Goal: Information Seeking & Learning: Learn about a topic

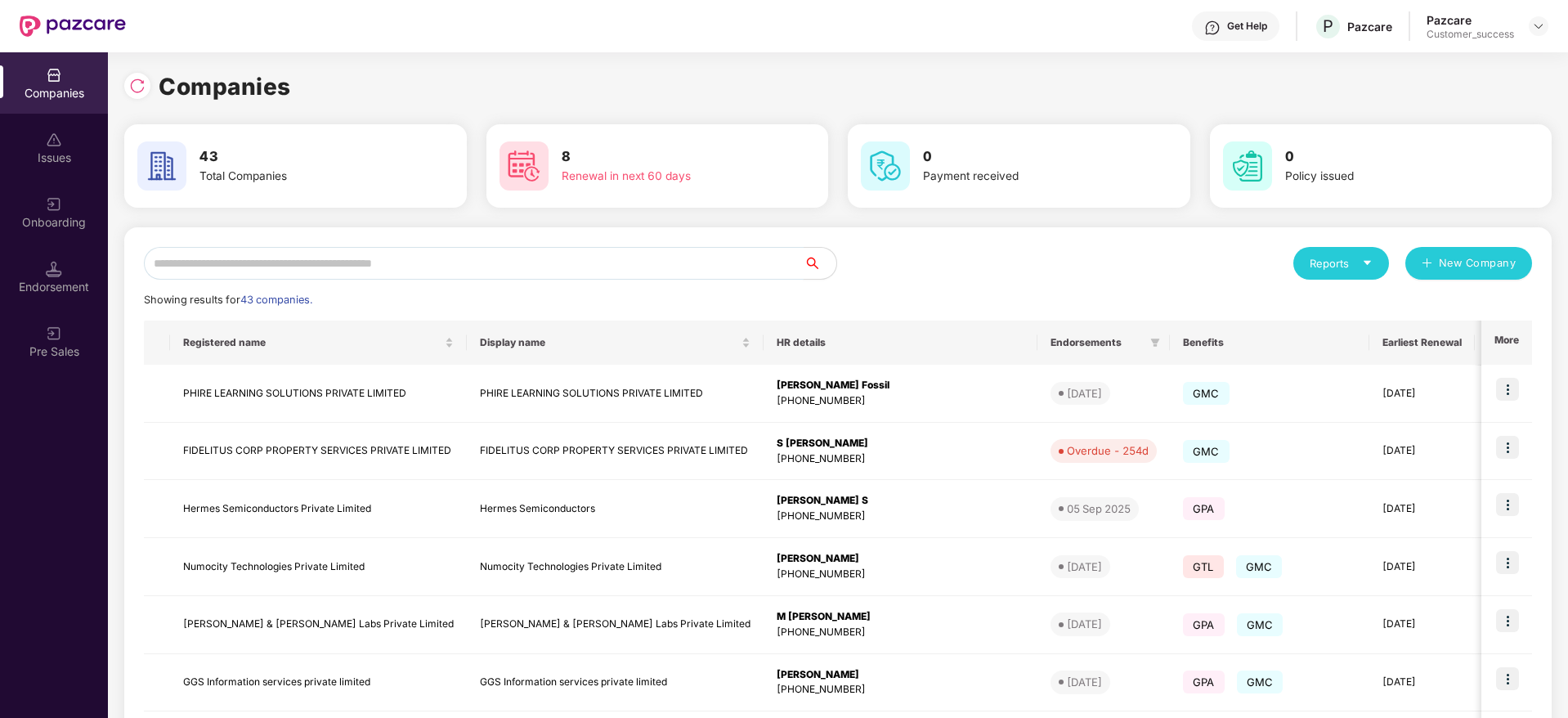
click at [464, 271] on input "text" at bounding box center [474, 263] width 660 height 33
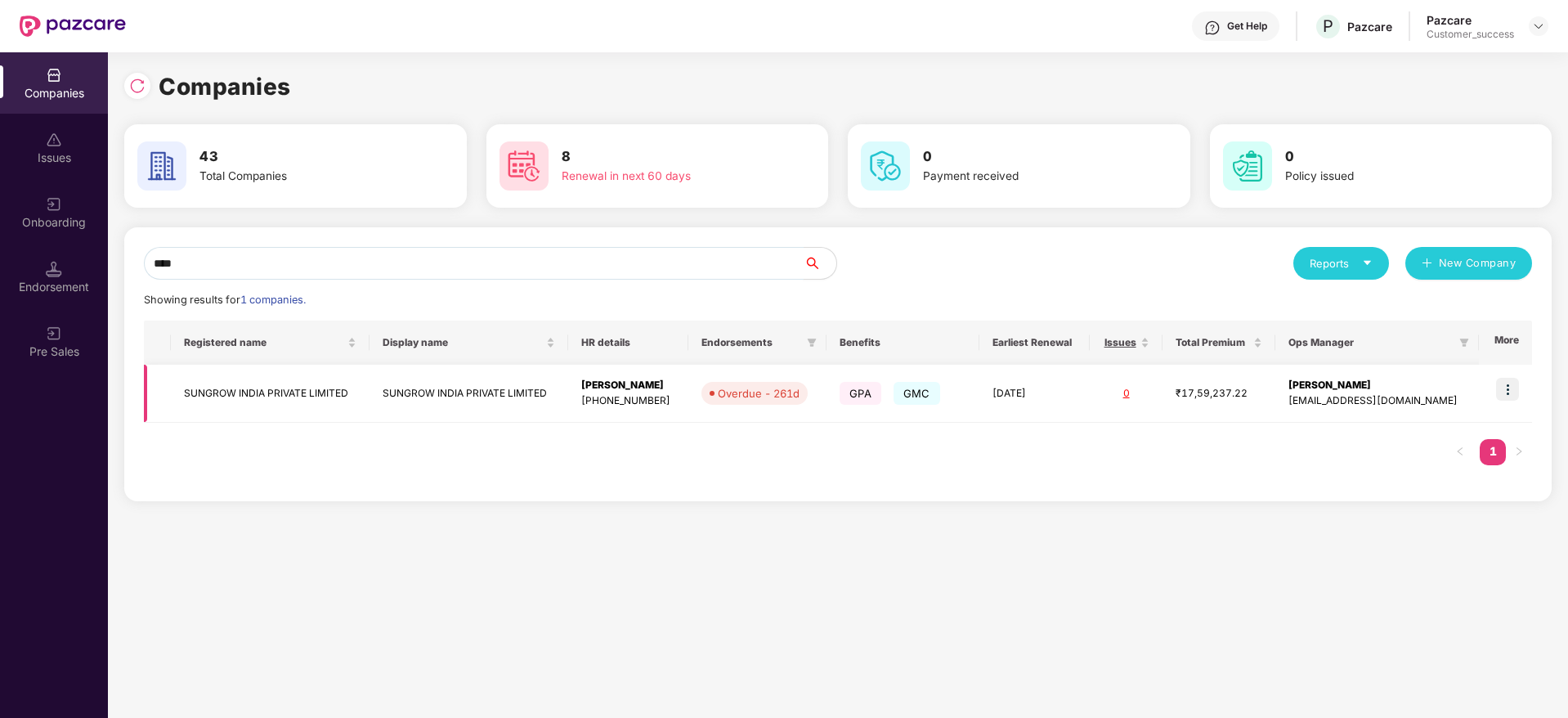
type input "****"
click at [1518, 389] on img at bounding box center [1508, 389] width 23 height 23
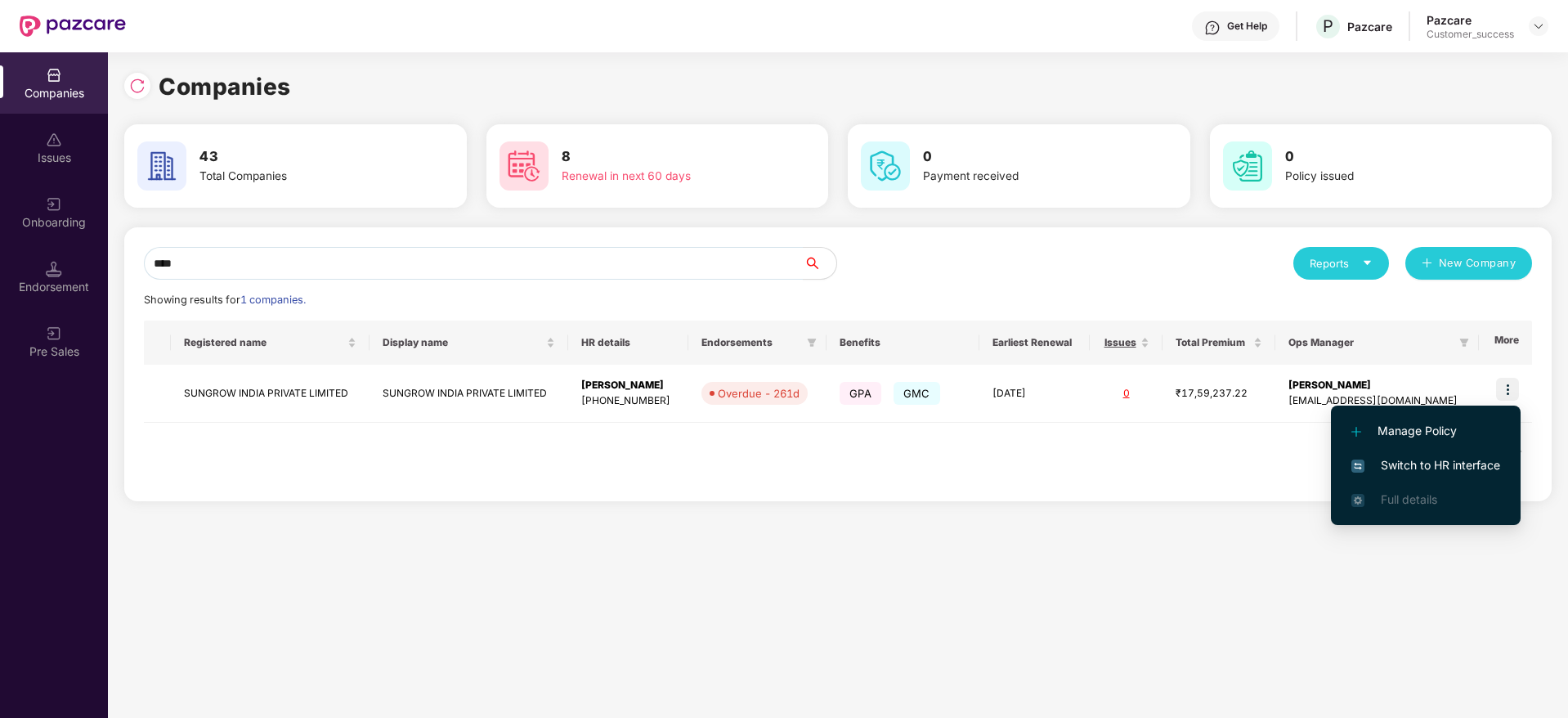
click at [1457, 465] on span "Switch to HR interface" at bounding box center [1426, 466] width 148 height 18
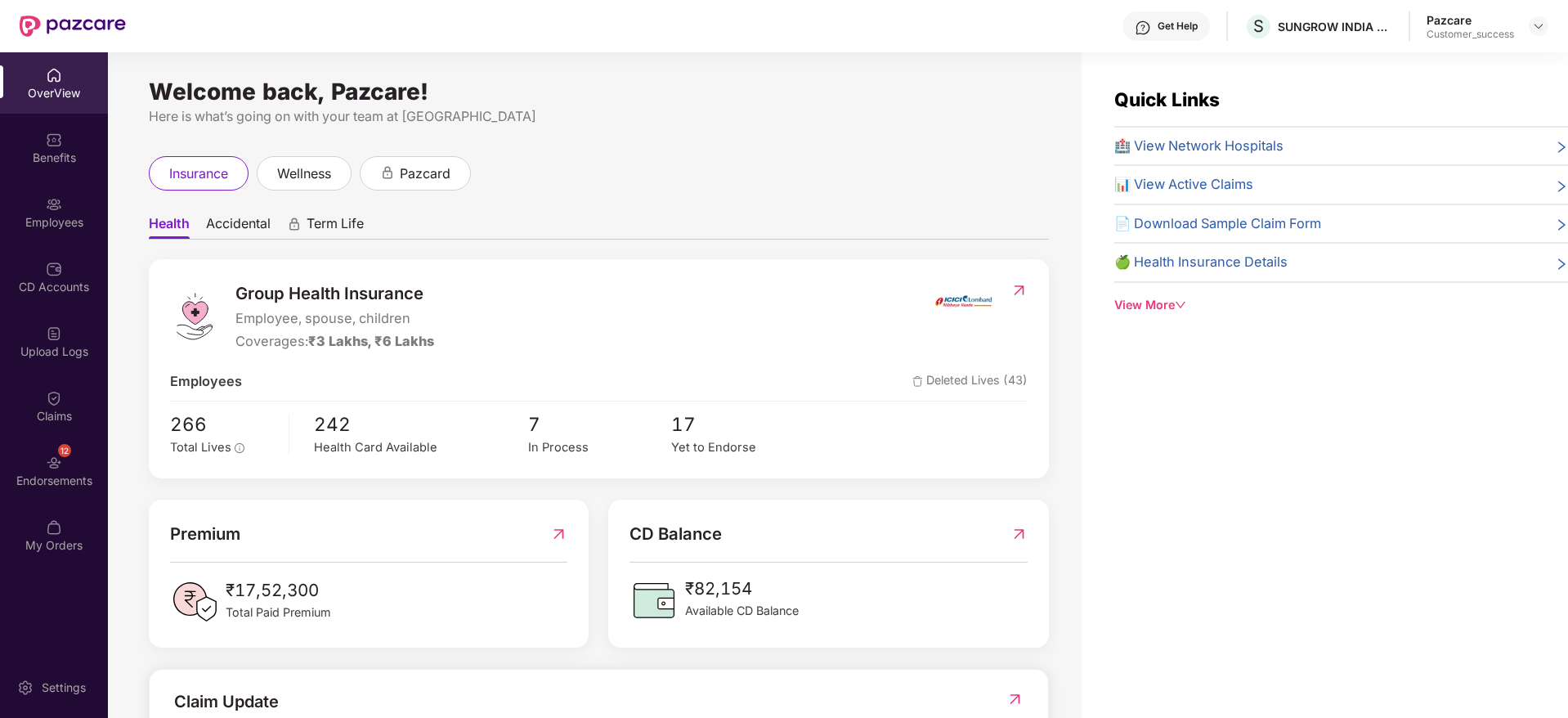
click at [60, 148] on img at bounding box center [54, 140] width 16 height 17
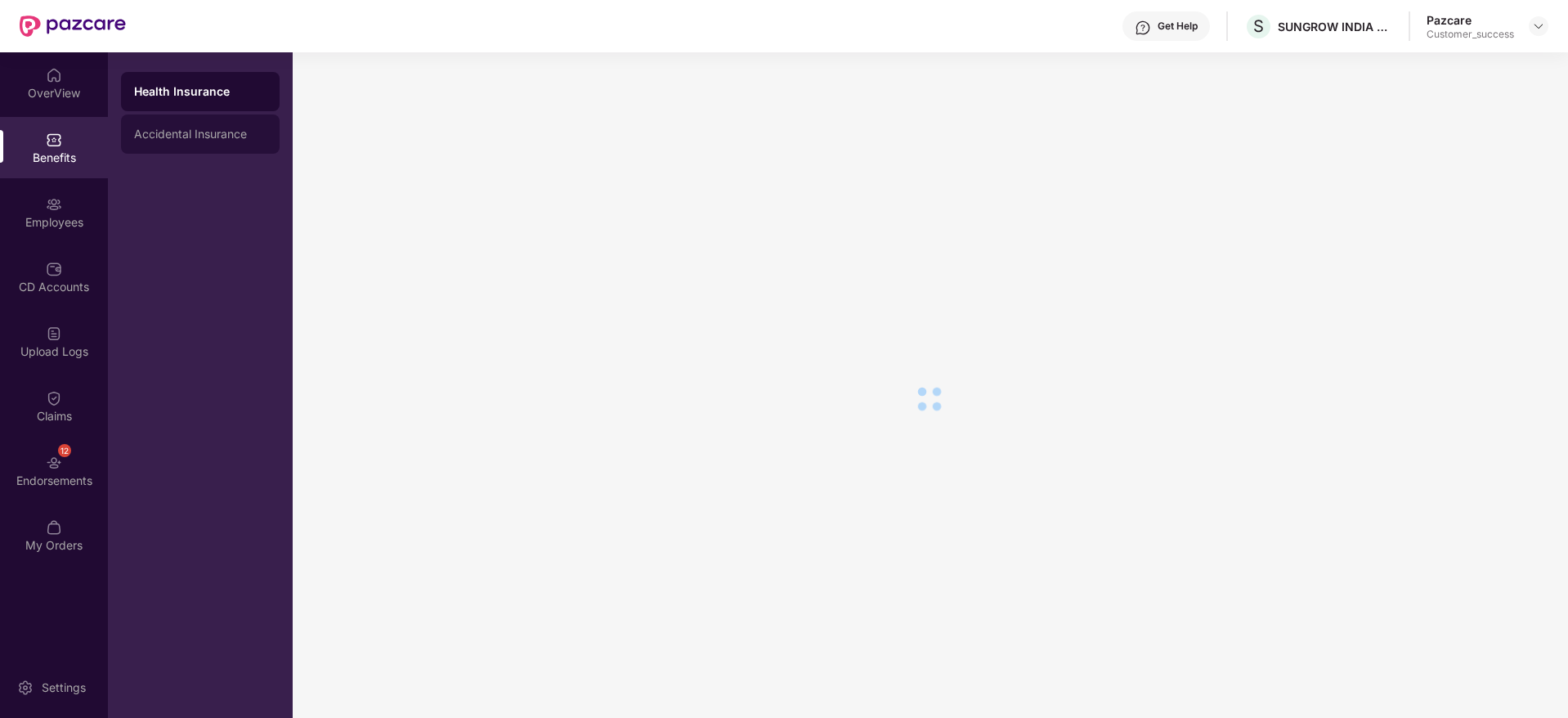
click at [210, 135] on div "Accidental Insurance" at bounding box center [200, 134] width 133 height 13
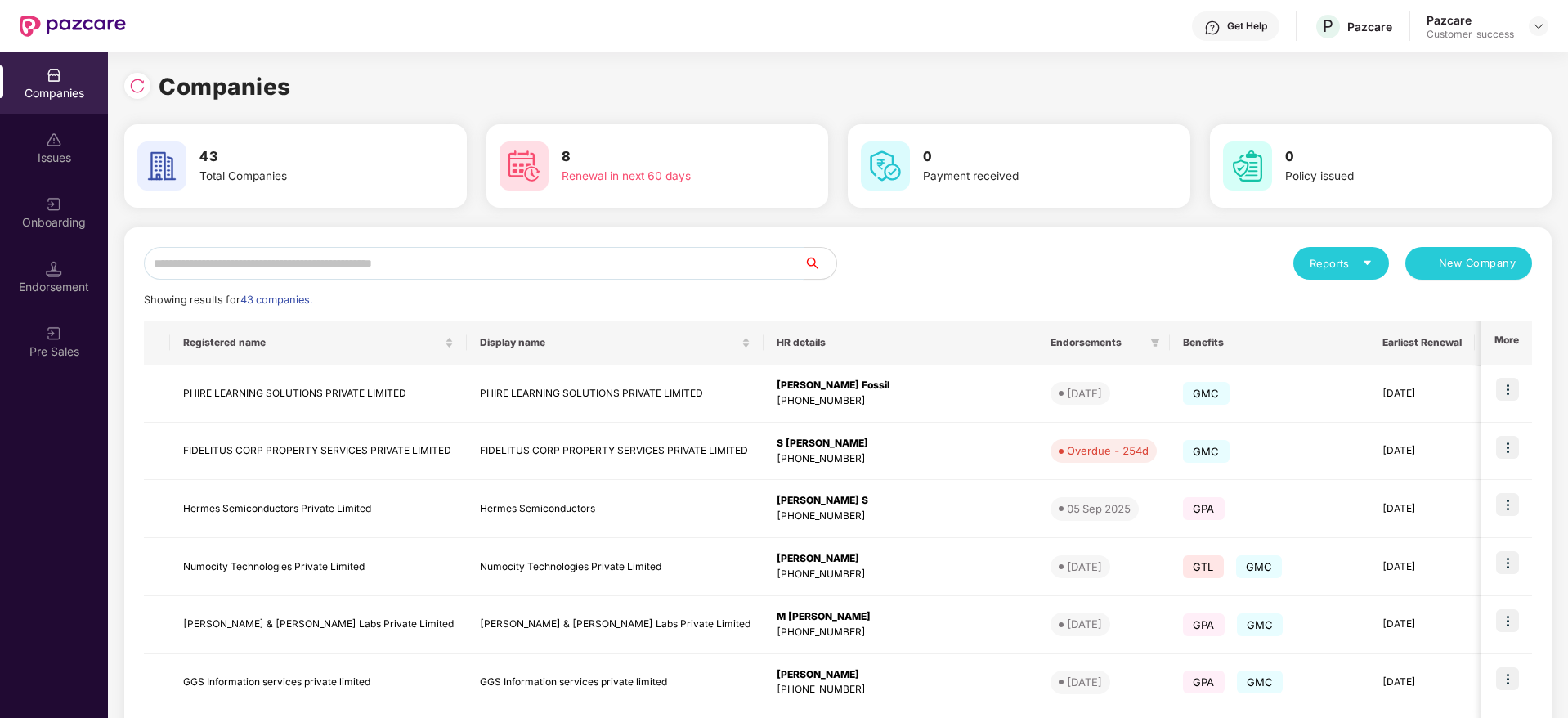
click at [383, 260] on input "text" at bounding box center [474, 263] width 660 height 33
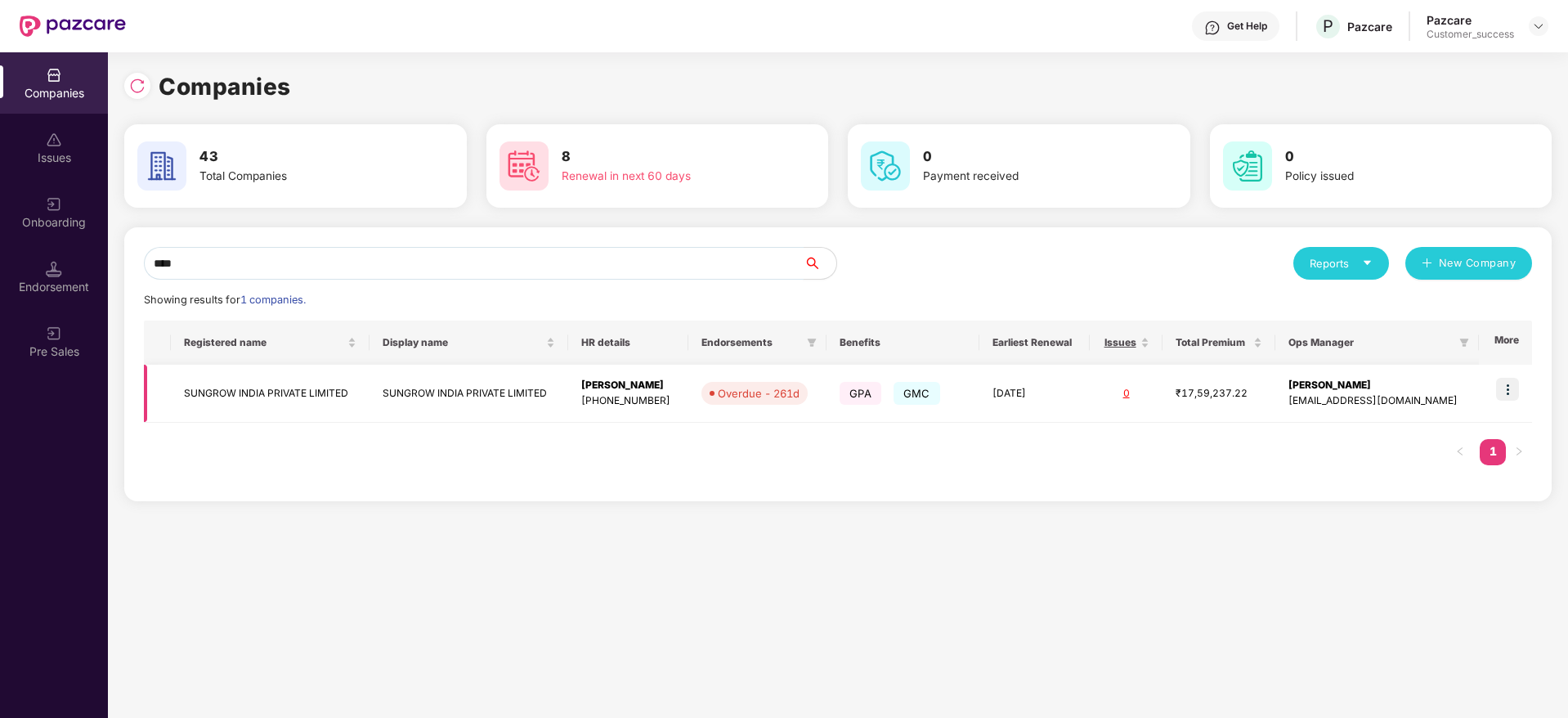
type input "****"
click at [1523, 391] on td at bounding box center [1506, 393] width 53 height 58
click at [1507, 391] on img at bounding box center [1508, 389] width 23 height 23
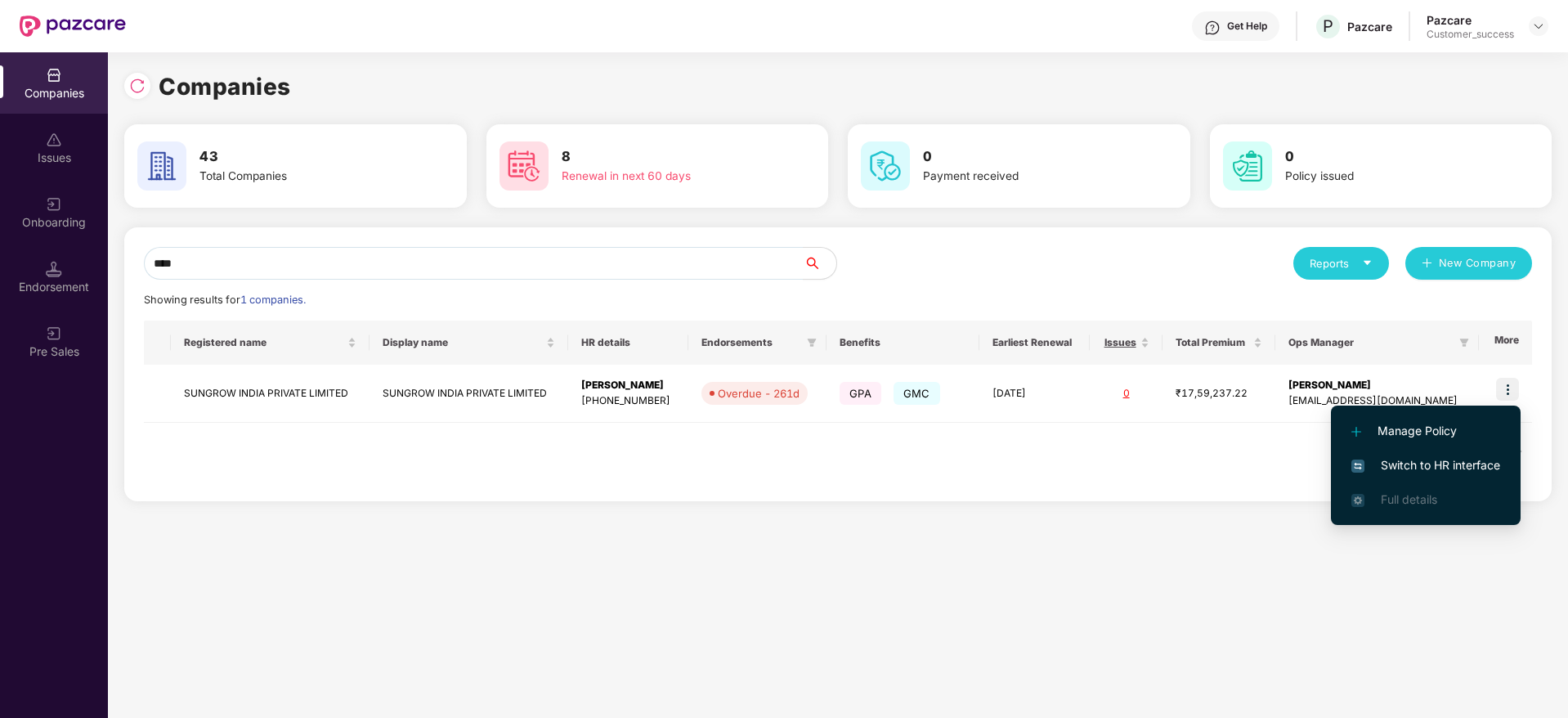
click at [1469, 460] on span "Switch to HR interface" at bounding box center [1426, 466] width 148 height 18
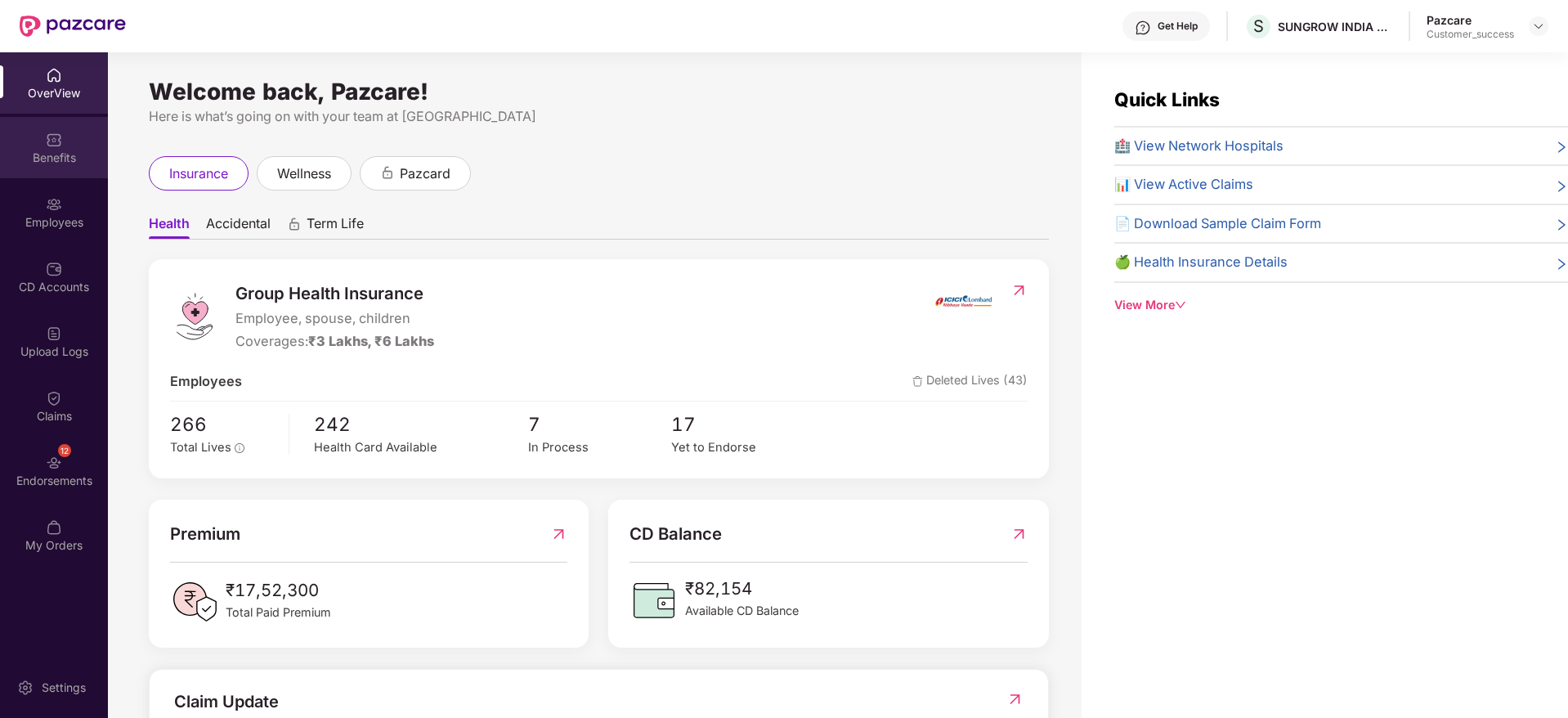
click at [47, 145] on img at bounding box center [54, 140] width 16 height 17
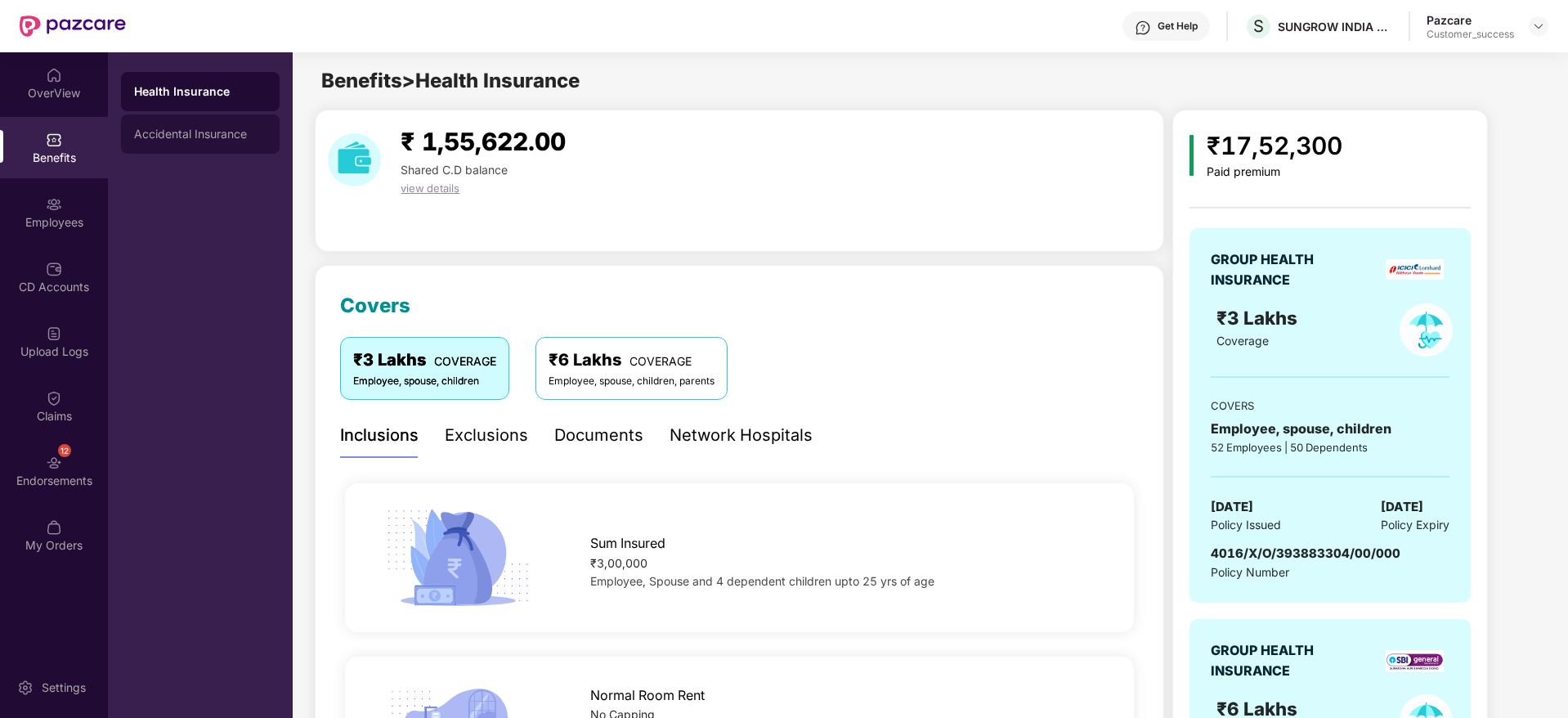
click at [221, 139] on div "Accidental Insurance" at bounding box center [200, 134] width 133 height 13
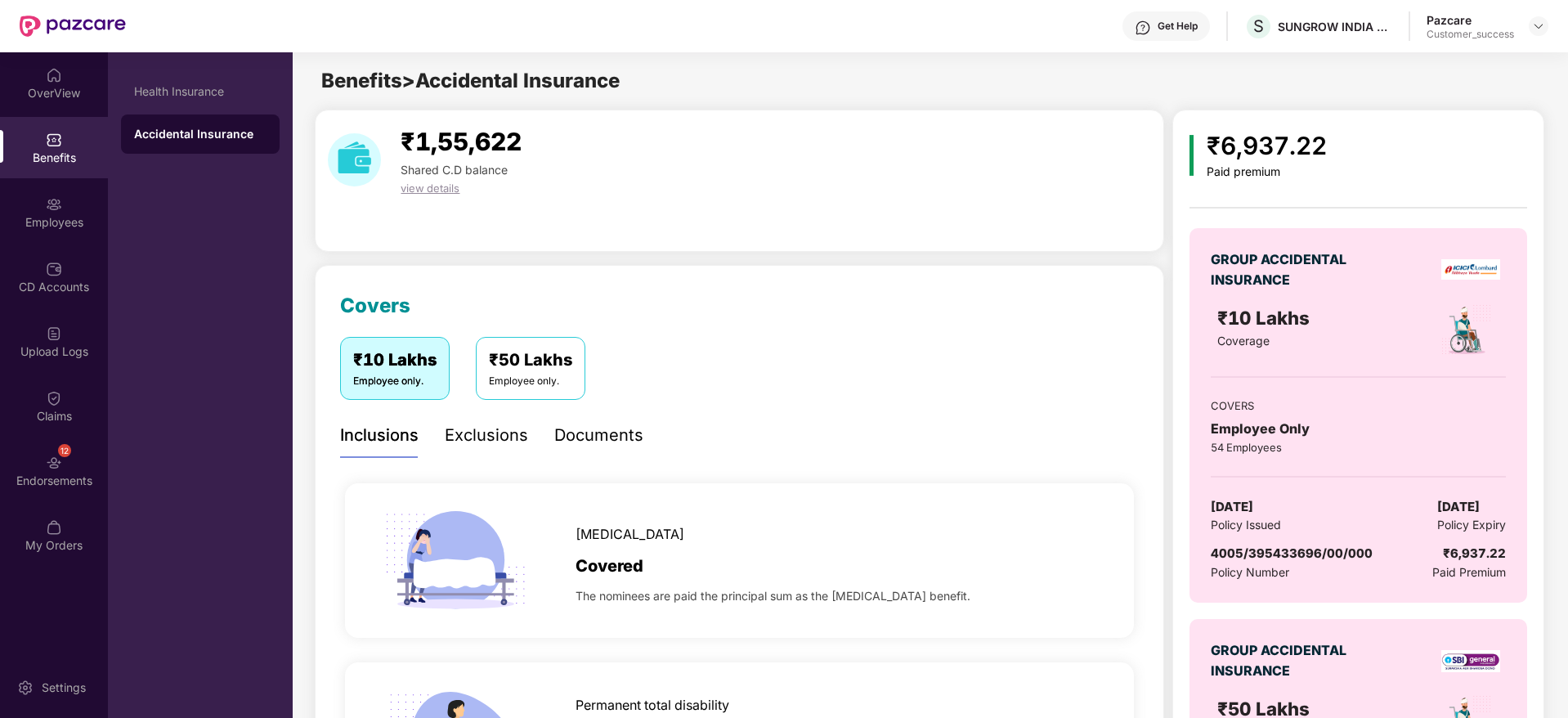
click at [540, 367] on div "₹50 Lakhs" at bounding box center [531, 360] width 83 height 26
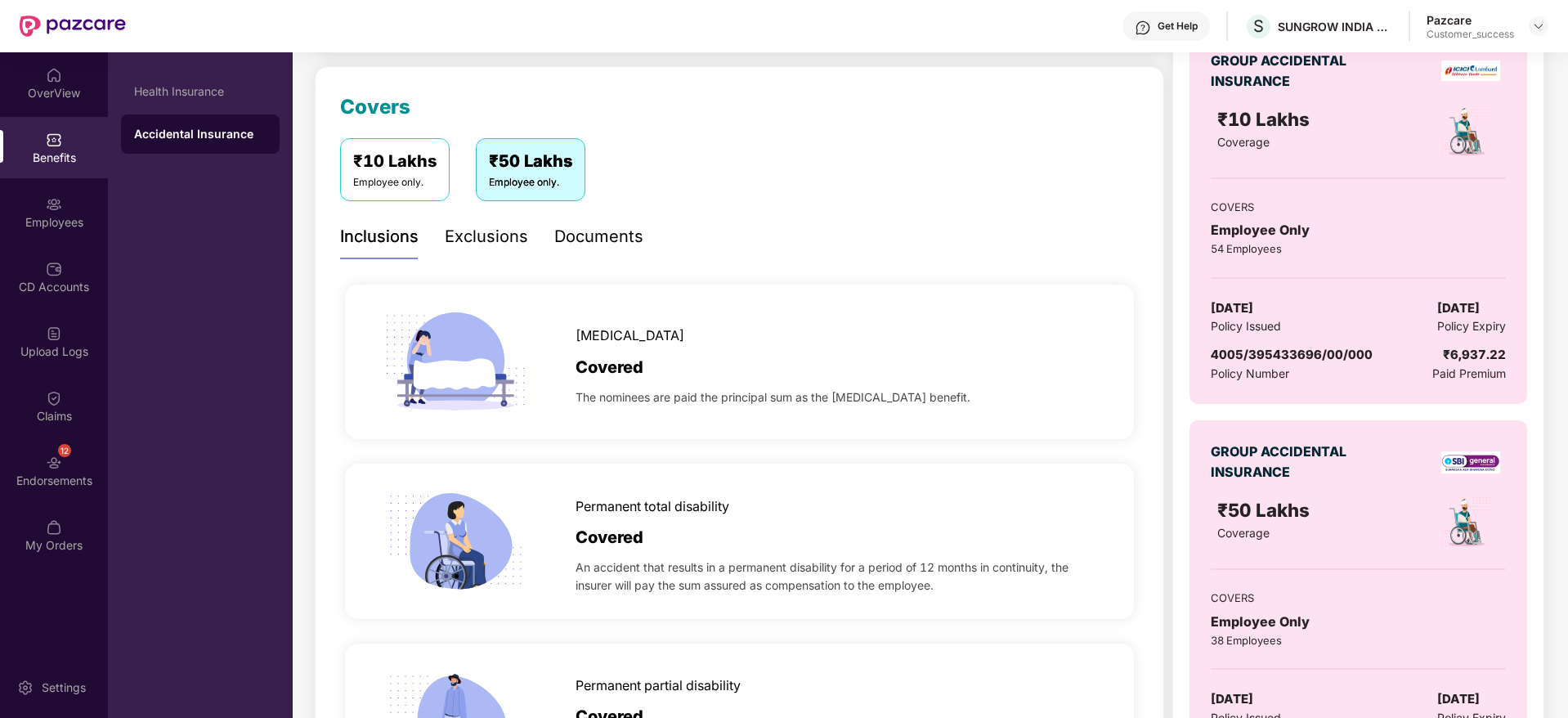
scroll to position [204, 0]
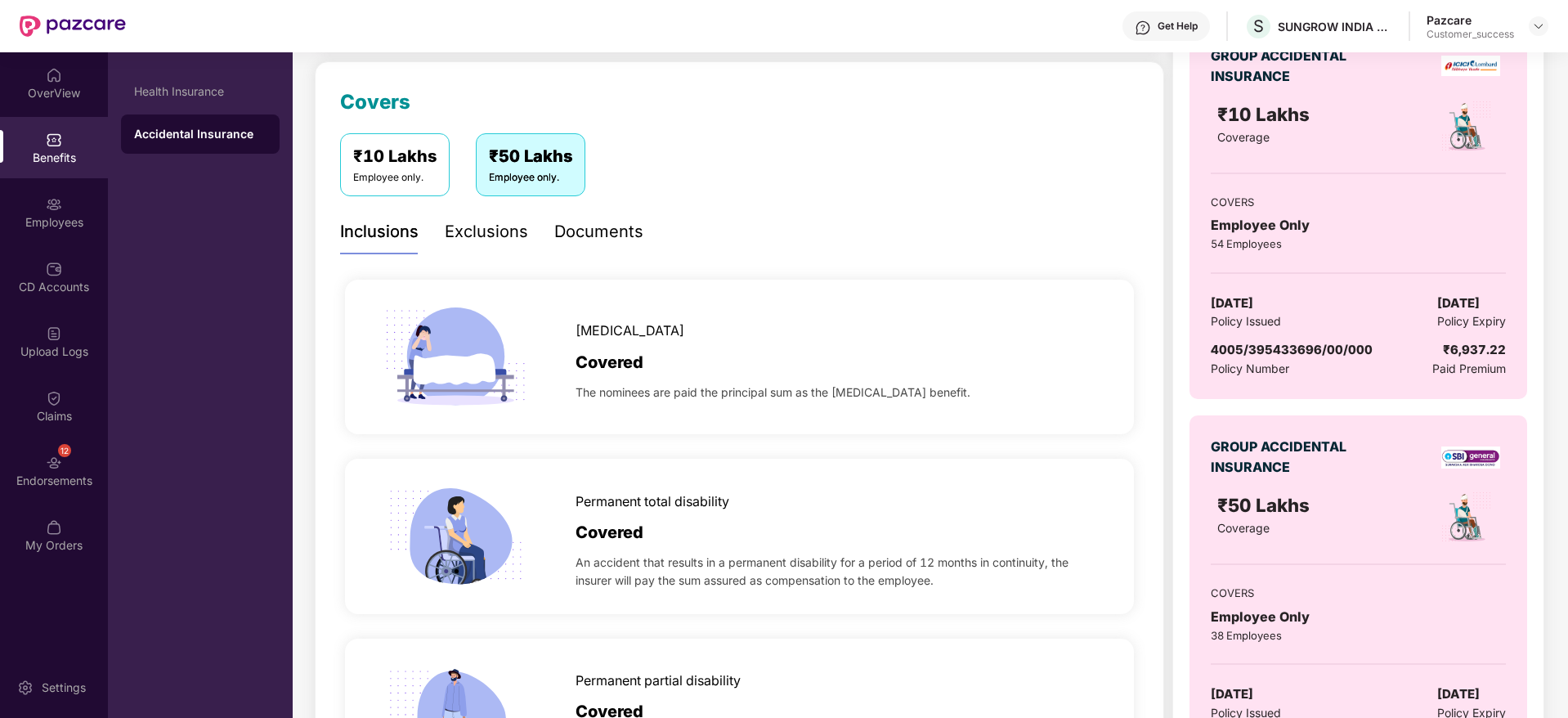
click at [583, 242] on div "Documents" at bounding box center [598, 232] width 89 height 26
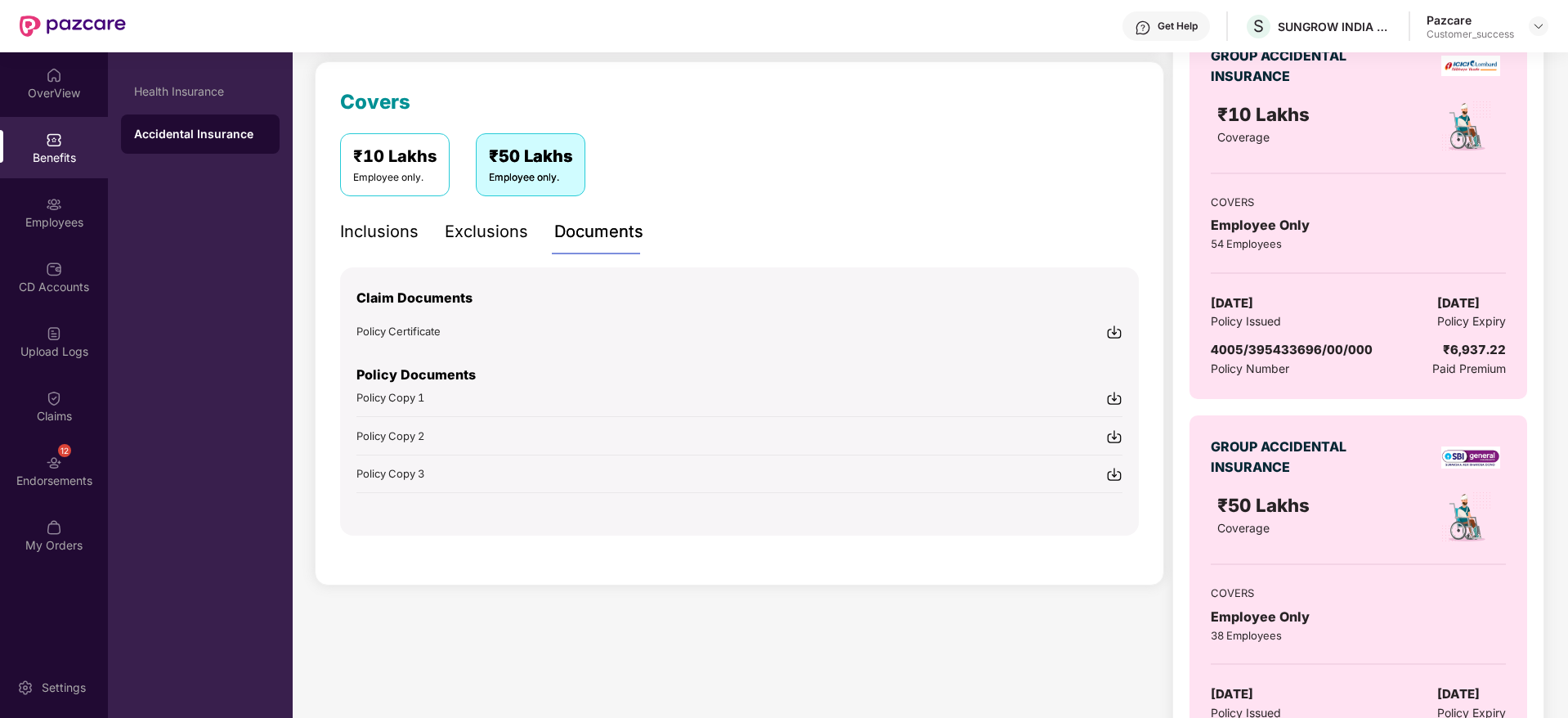
click at [598, 396] on div "Policy Copy 1" at bounding box center [740, 398] width 766 height 17
click at [601, 437] on div "Policy Copy 2" at bounding box center [740, 436] width 766 height 17
